Goal: Task Accomplishment & Management: Use online tool/utility

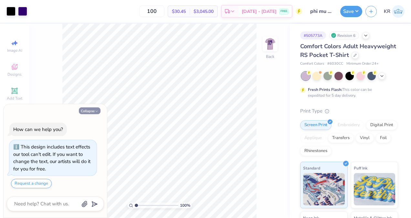
click at [268, 50] on img at bounding box center [270, 44] width 13 height 13
click at [86, 111] on button "Collapse" at bounding box center [90, 110] width 22 height 7
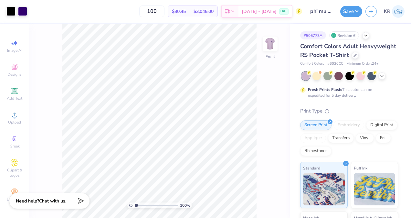
type textarea "x"
click at [55, 12] on div at bounding box center [57, 10] width 9 height 9
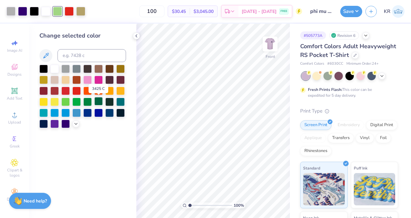
click at [98, 102] on div at bounding box center [98, 101] width 8 height 8
click at [110, 102] on div at bounding box center [109, 101] width 8 height 8
click at [97, 102] on div at bounding box center [98, 101] width 8 height 8
click at [351, 9] on button "Save" at bounding box center [352, 10] width 22 height 11
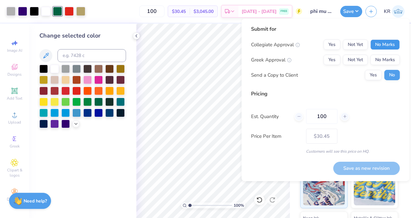
click at [381, 47] on button "No Marks" at bounding box center [385, 44] width 29 height 10
click at [324, 57] on div "Greek Approval Yes Not Yet No Marks" at bounding box center [325, 60] width 149 height 10
click at [330, 59] on button "Yes" at bounding box center [332, 60] width 17 height 10
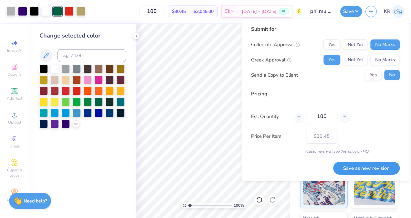
click at [352, 164] on button "Save as new revision" at bounding box center [366, 168] width 67 height 13
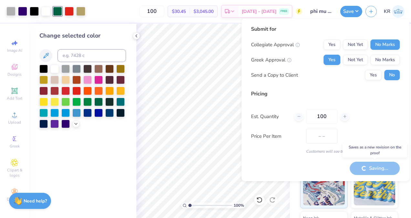
type input "$30.45"
